Goal: Information Seeking & Learning: Learn about a topic

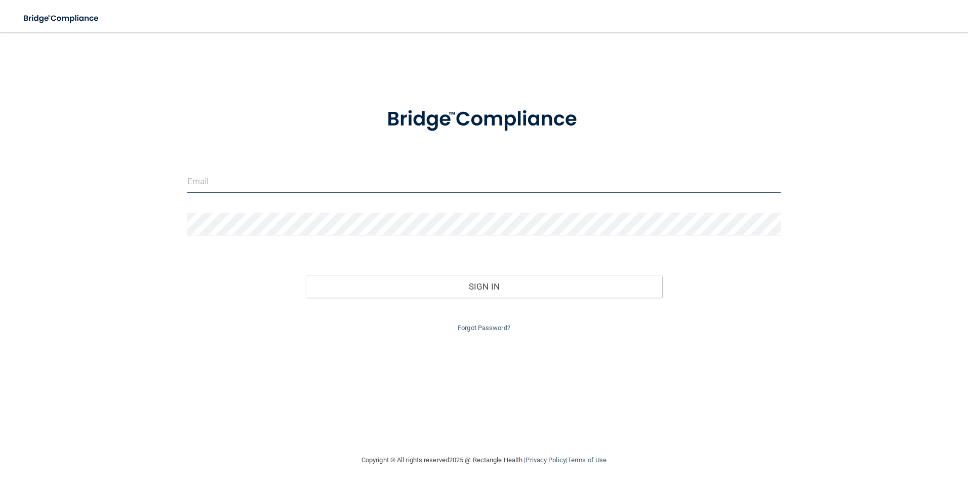
click at [224, 184] on input "email" at bounding box center [484, 181] width 594 height 23
type input "[EMAIL_ADDRESS][DOMAIN_NAME]"
click at [484, 331] on link "Forgot Password?" at bounding box center [484, 328] width 53 height 8
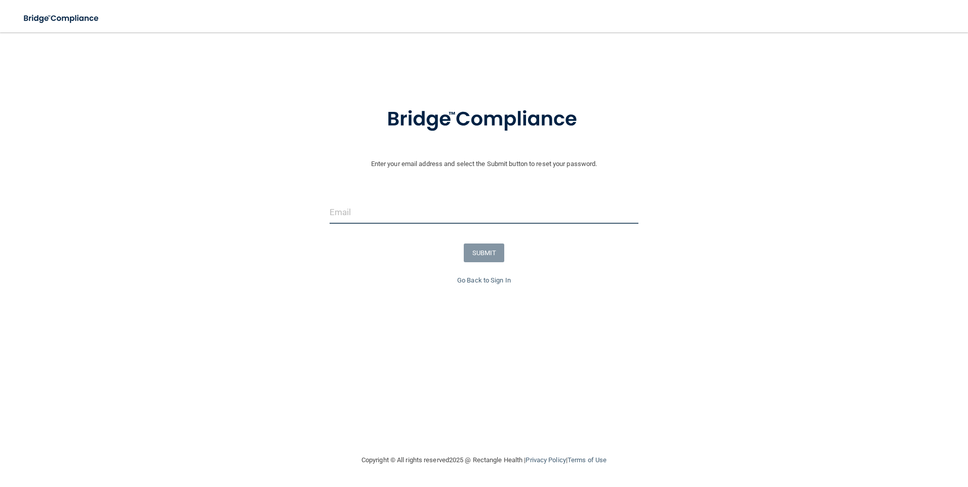
click at [415, 217] on input "email" at bounding box center [484, 212] width 309 height 23
type input "[EMAIL_ADDRESS][DOMAIN_NAME]"
click at [491, 248] on button "SUBMIT" at bounding box center [484, 253] width 41 height 19
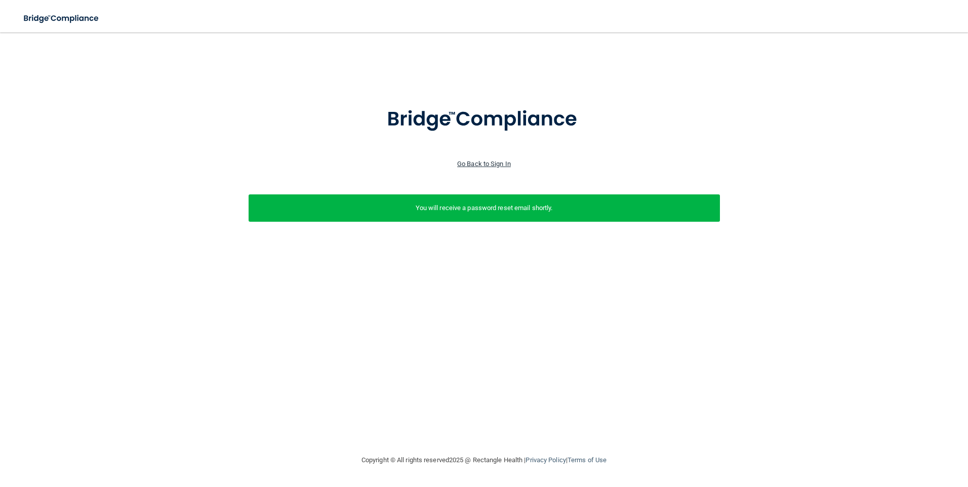
click at [500, 165] on link "Go Back to Sign In" at bounding box center [484, 164] width 54 height 8
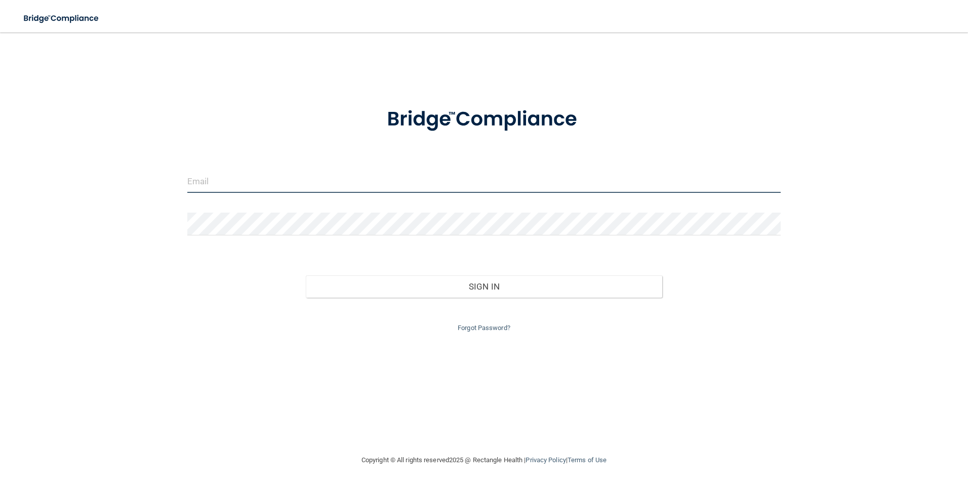
click at [316, 182] on input "email" at bounding box center [484, 181] width 594 height 23
type input "[EMAIL_ADDRESS][DOMAIN_NAME]"
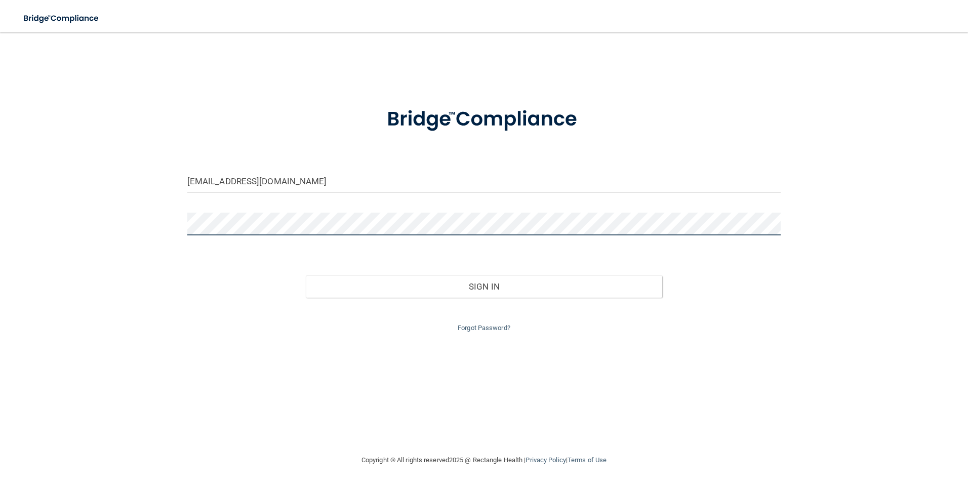
click at [306, 276] on button "Sign In" at bounding box center [484, 287] width 357 height 22
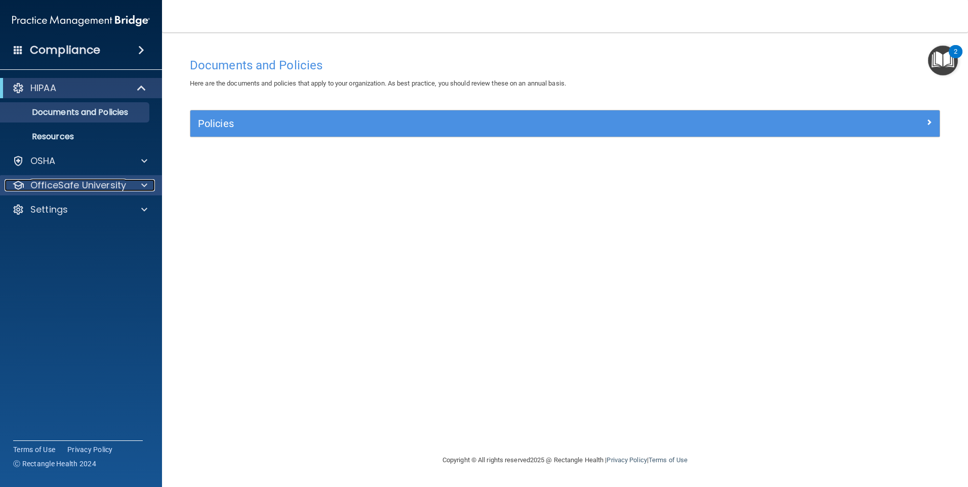
click at [57, 180] on p "OfficeSafe University" at bounding box center [78, 185] width 96 height 12
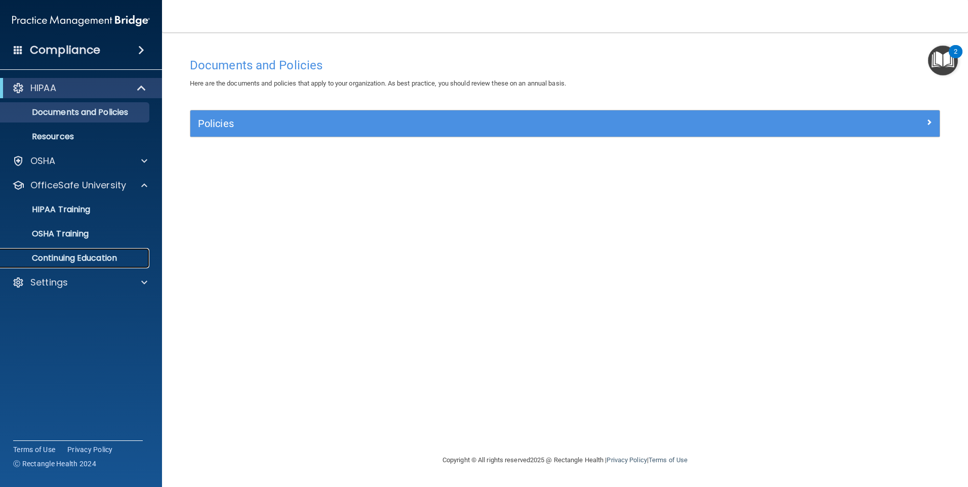
click at [64, 257] on p "Continuing Education" at bounding box center [76, 258] width 138 height 10
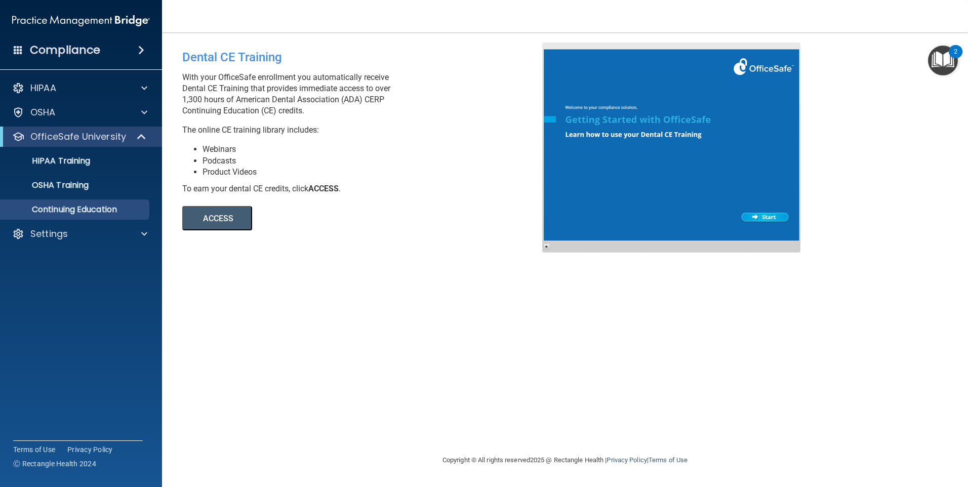
click at [235, 222] on button "ACCESS" at bounding box center [217, 218] width 70 height 24
click at [86, 163] on p "HIPAA Training" at bounding box center [49, 161] width 84 height 10
